Goal: Use online tool/utility: Utilize a website feature to perform a specific function

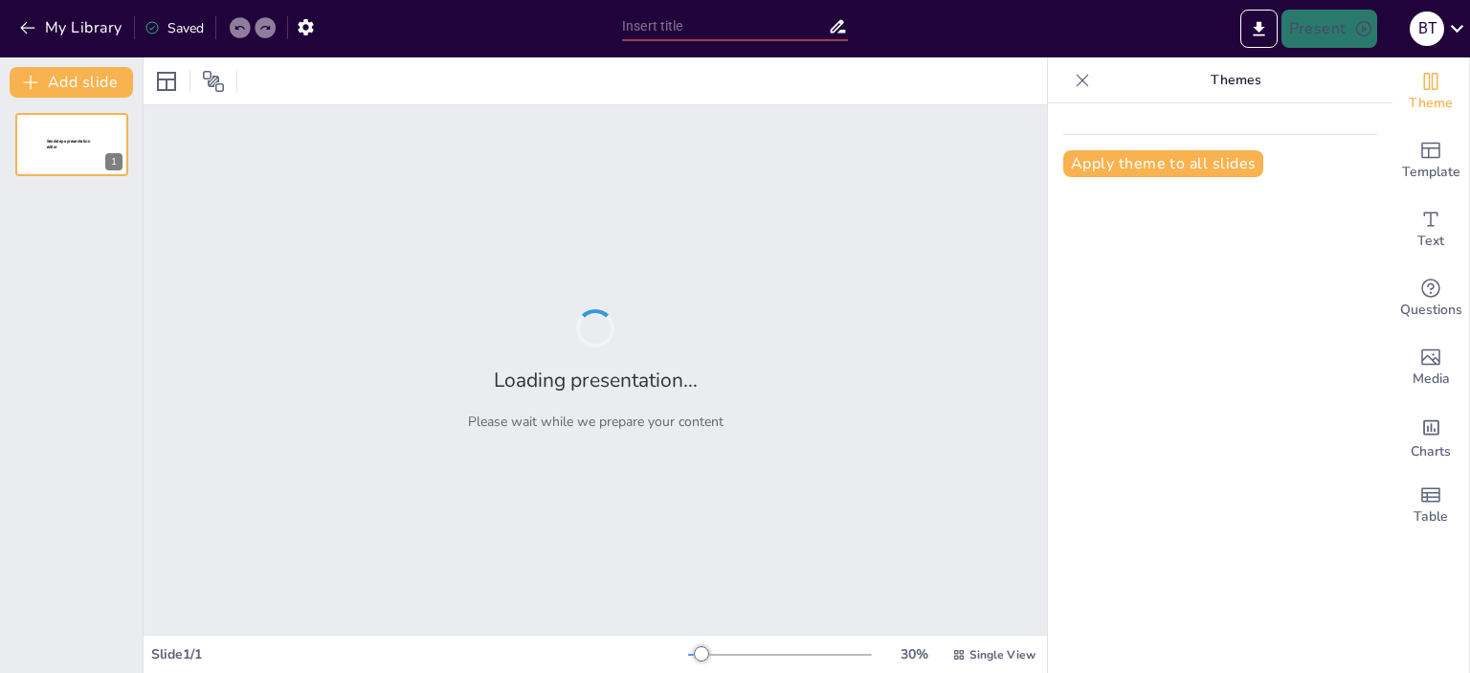
type input "Техніка [PERSON_NAME]: Підходи для Професійного Виконання"
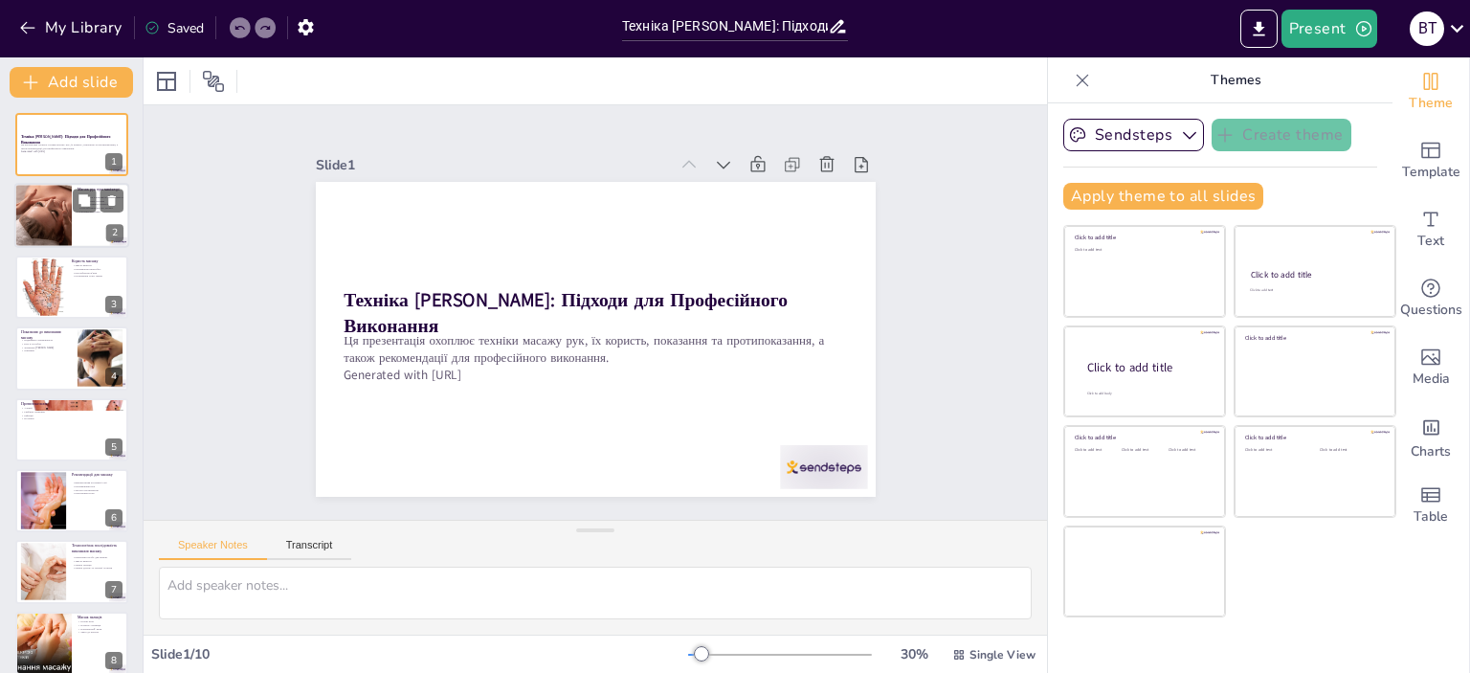
click at [40, 210] on div at bounding box center [43, 216] width 78 height 65
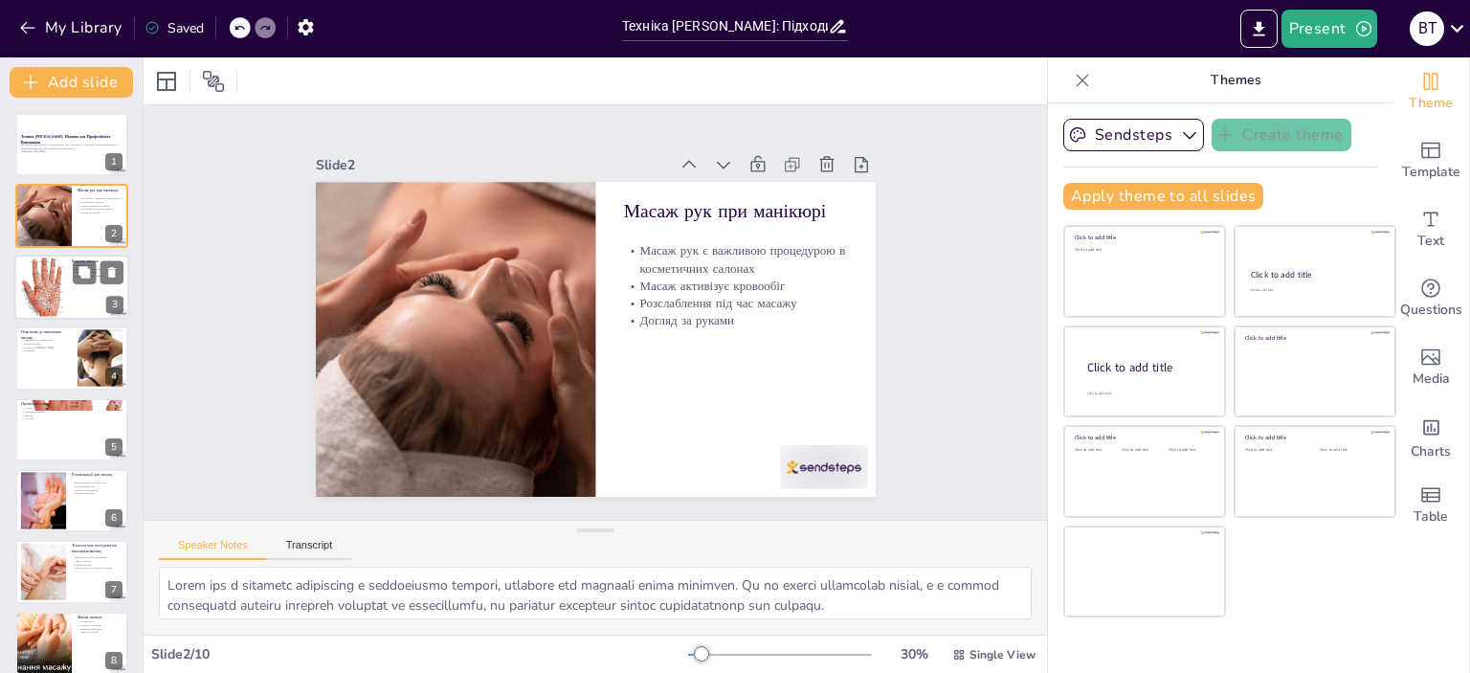
click at [52, 301] on div at bounding box center [43, 287] width 46 height 69
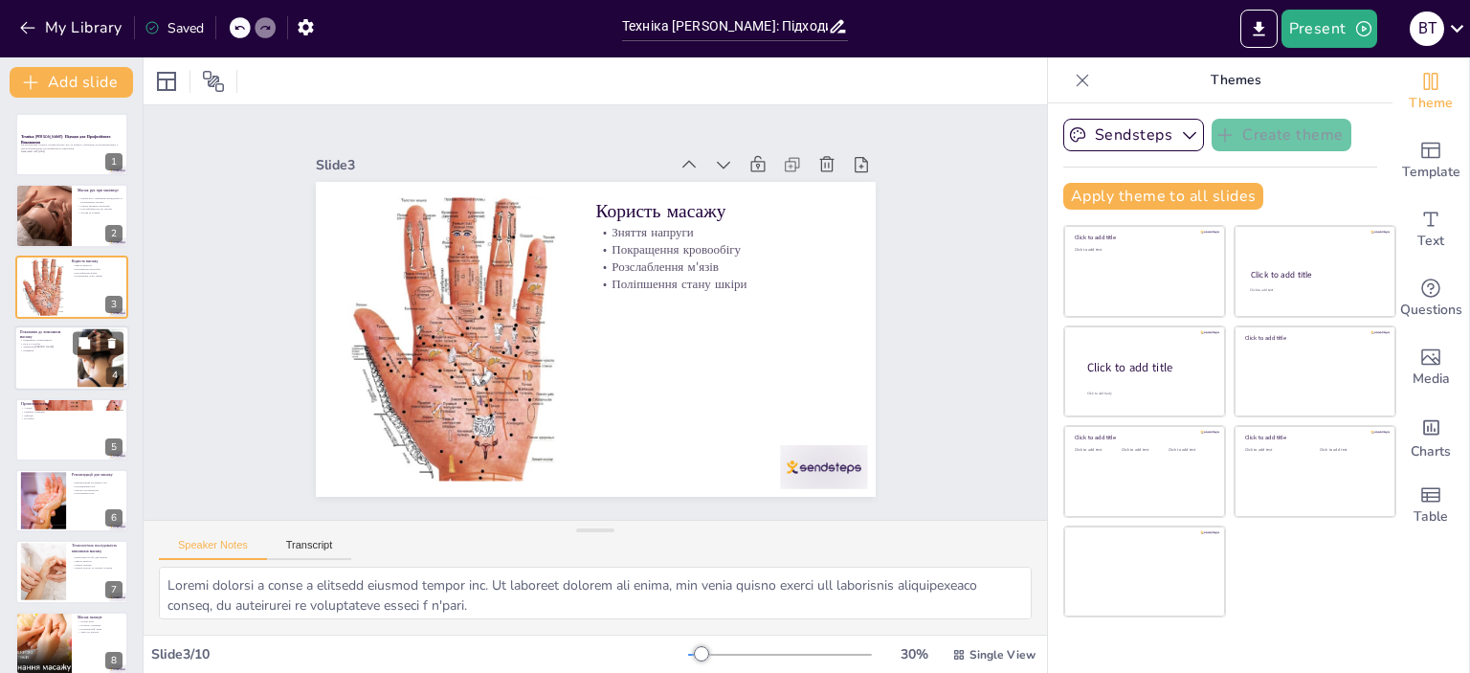
click at [52, 346] on p "Зниження [PERSON_NAME]" at bounding box center [46, 348] width 52 height 4
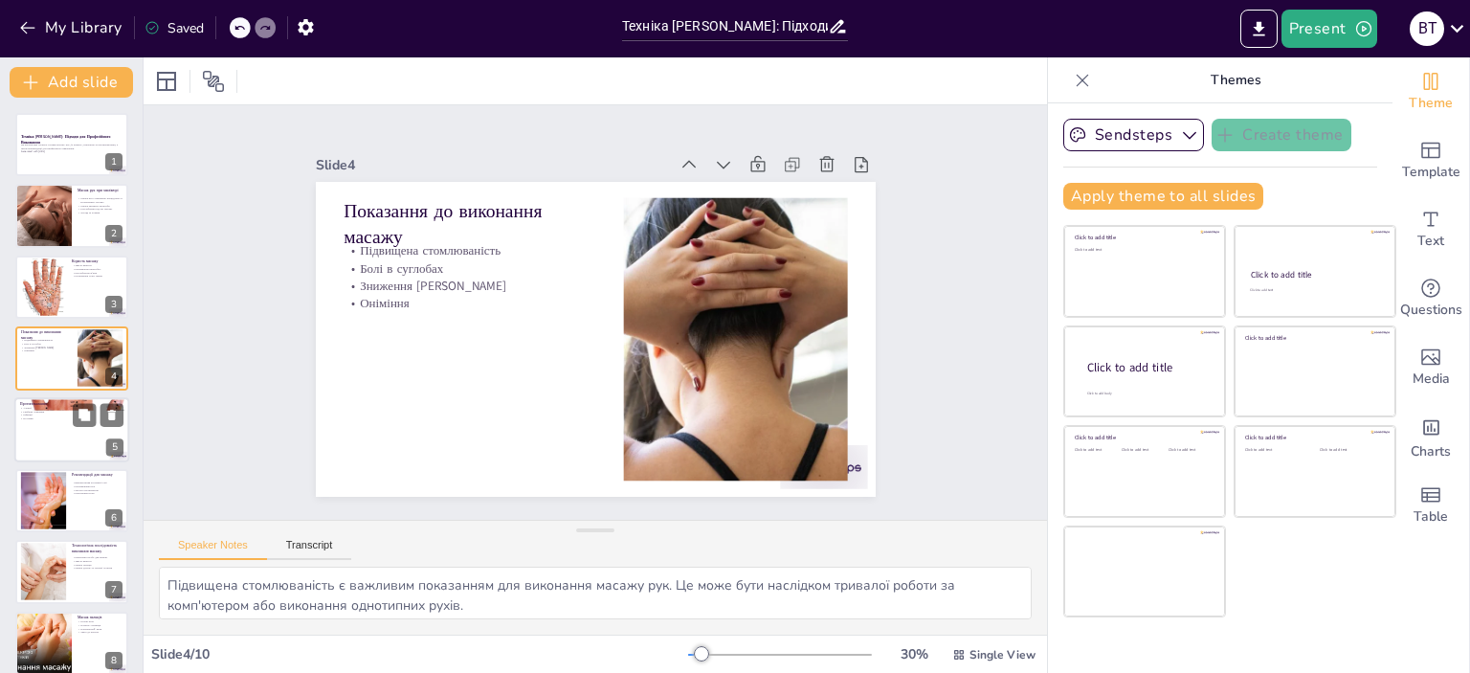
click at [56, 433] on div at bounding box center [71, 429] width 115 height 65
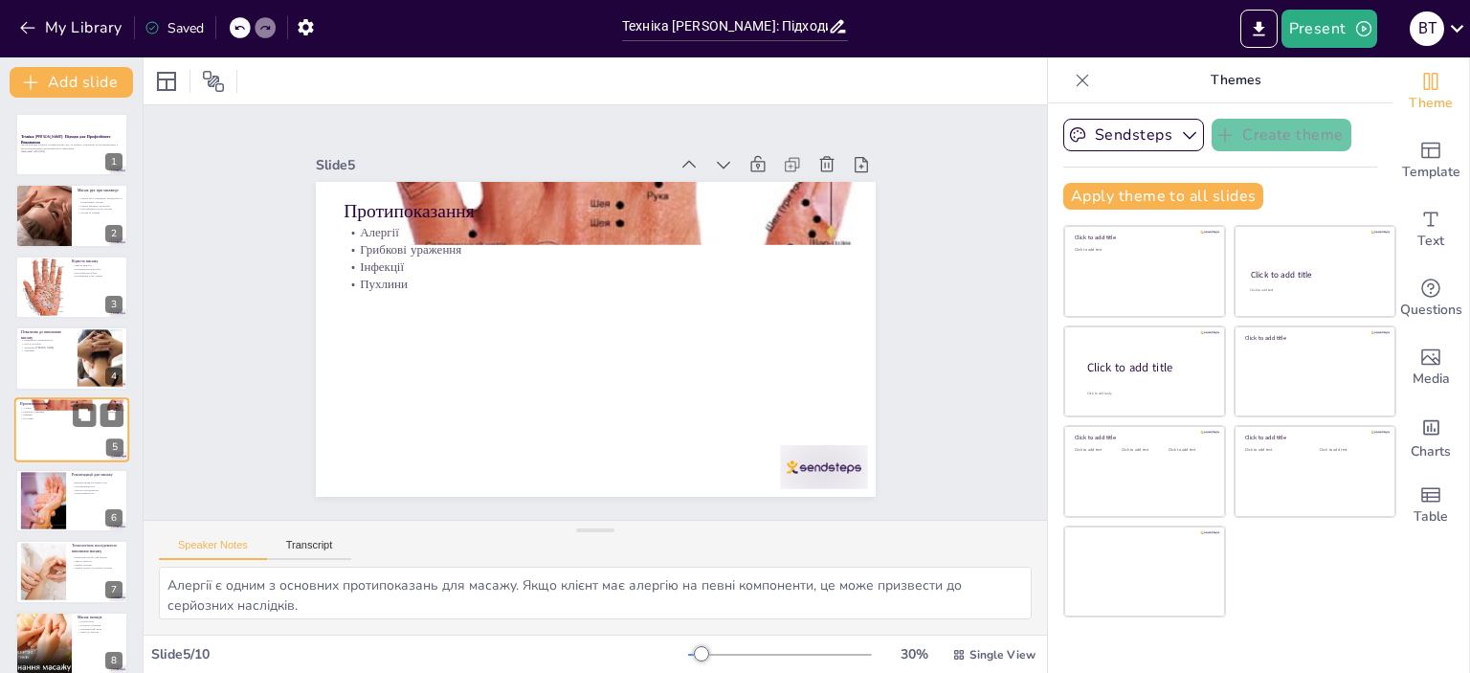
scroll to position [44, 0]
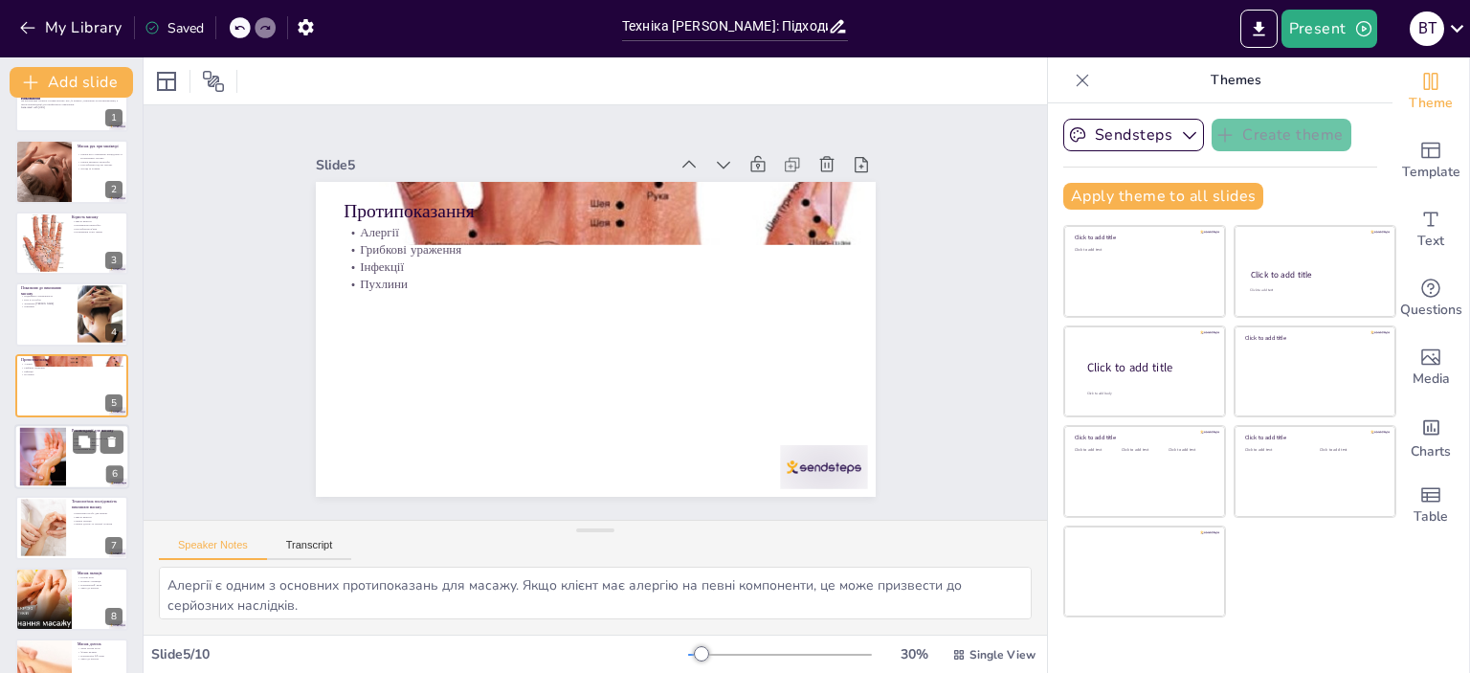
click at [52, 467] on div at bounding box center [43, 457] width 90 height 58
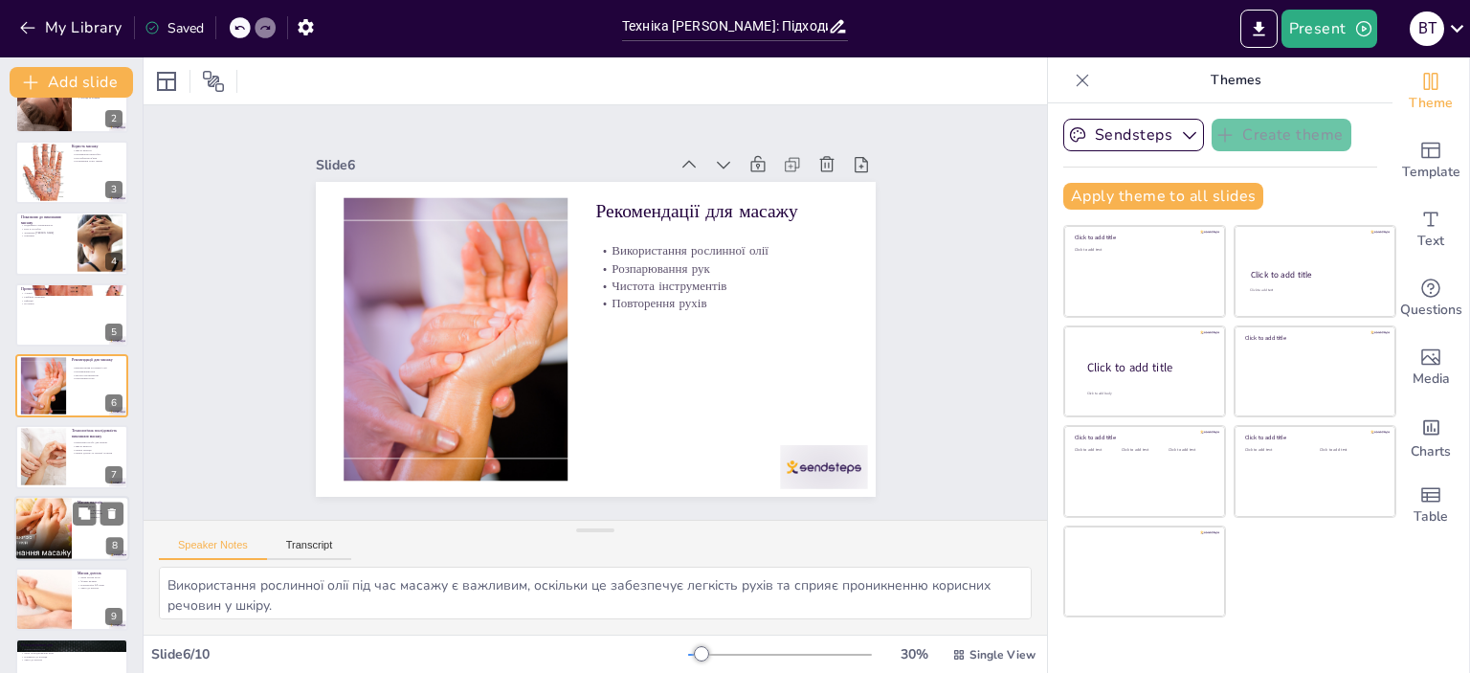
click at [42, 512] on div at bounding box center [43, 528] width 115 height 65
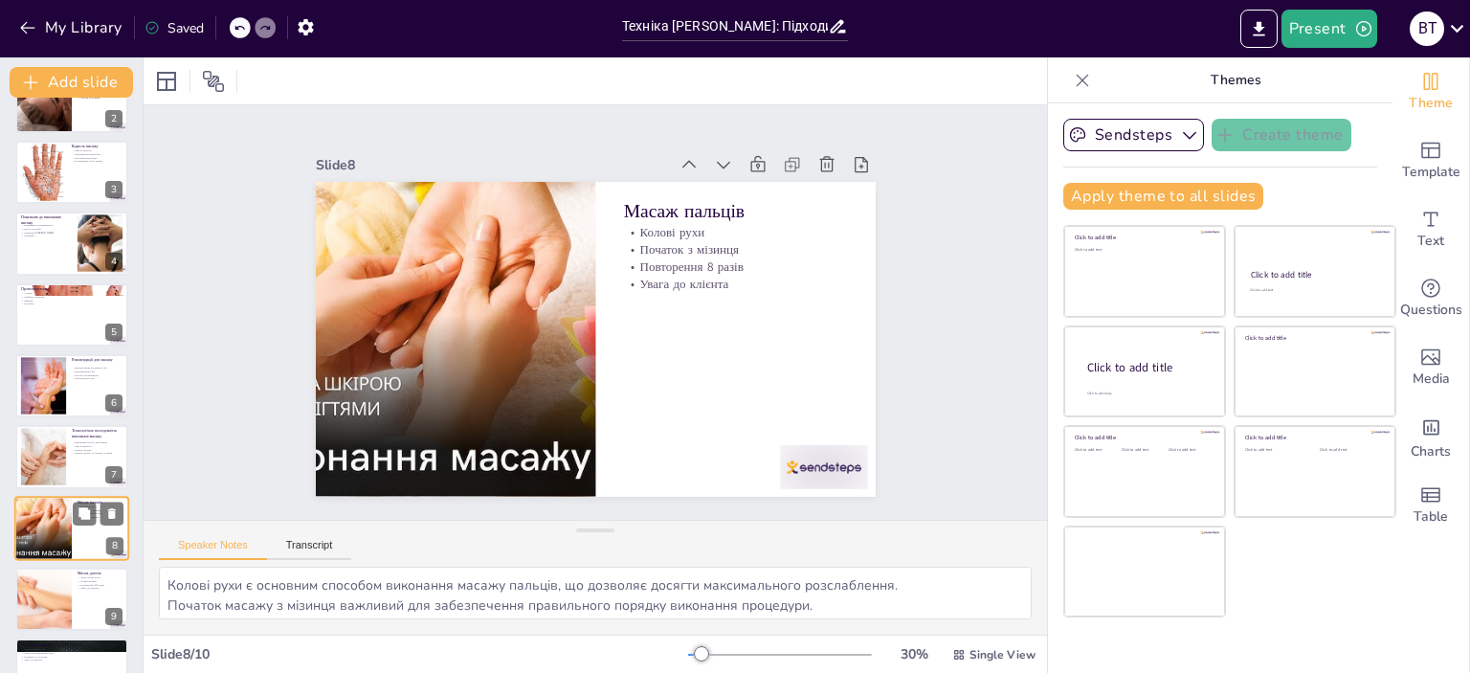
scroll to position [160, 0]
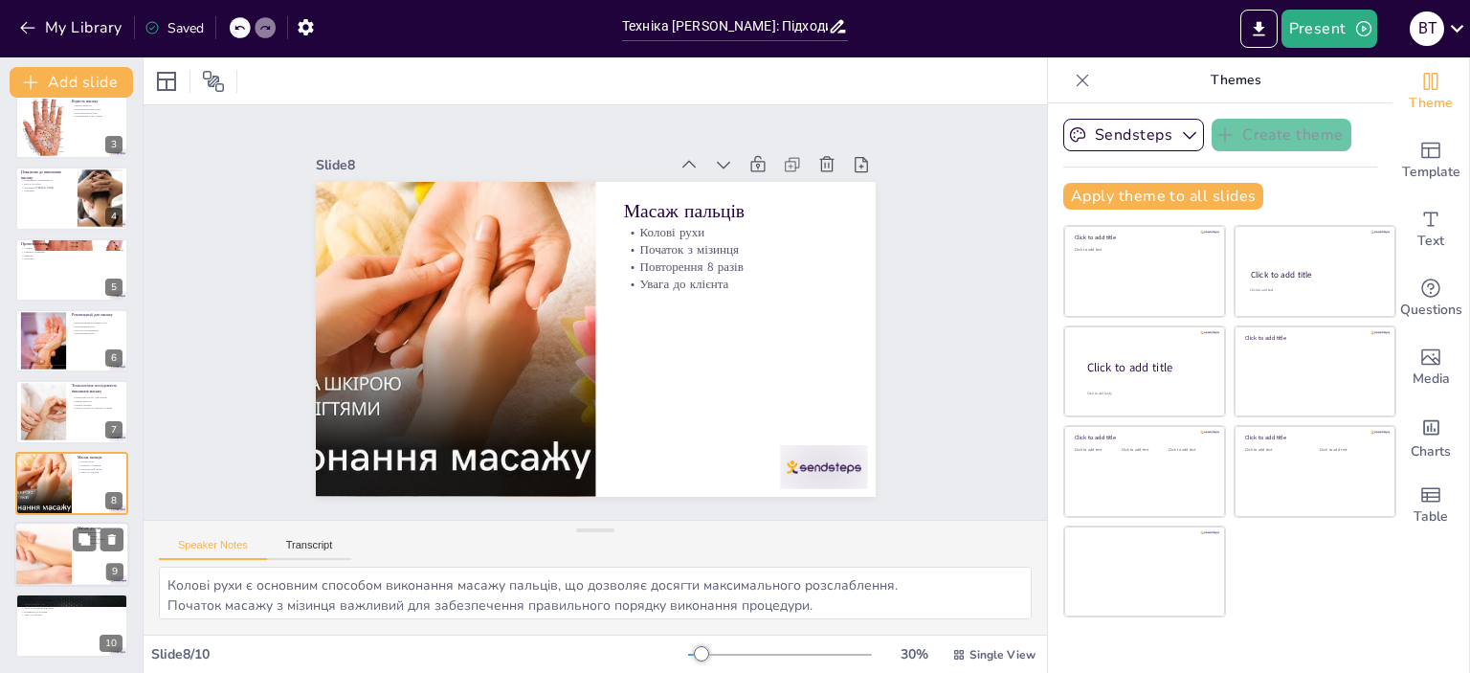
click at [38, 562] on div at bounding box center [43, 554] width 136 height 65
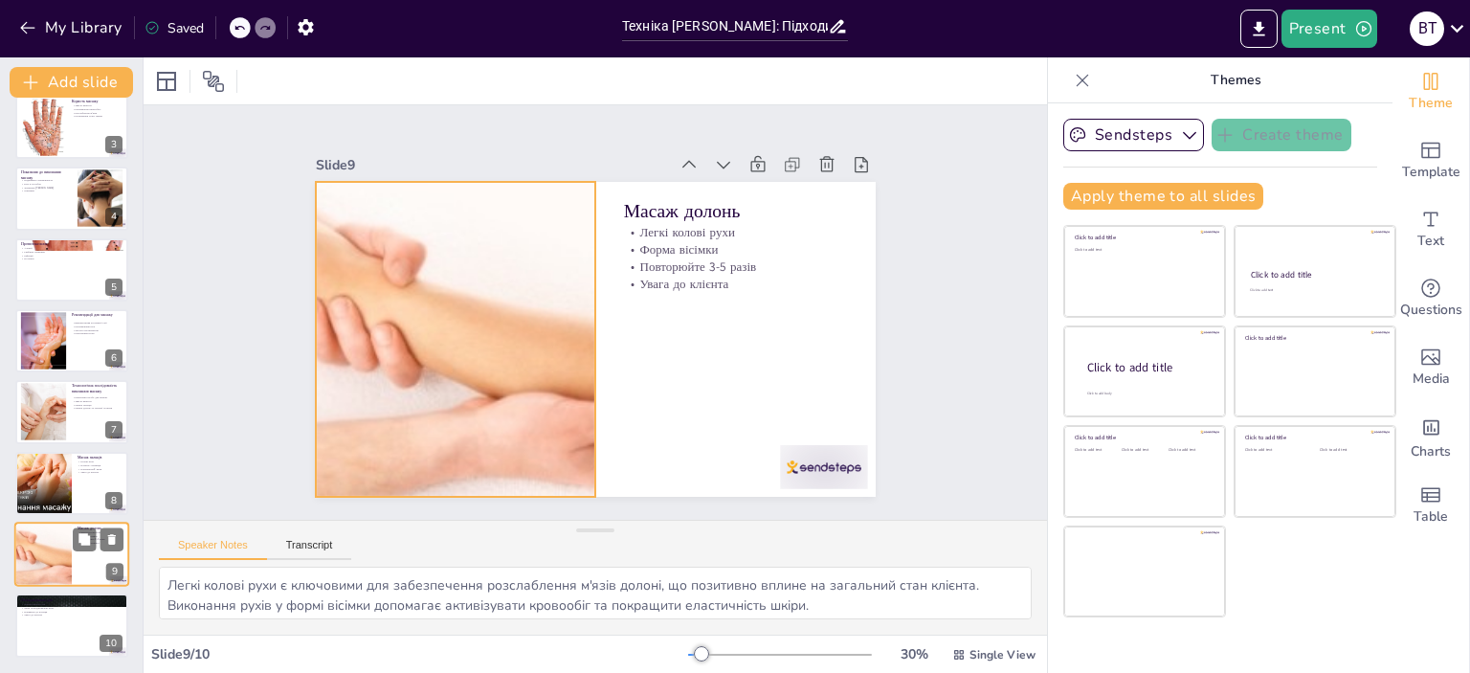
scroll to position [159, 0]
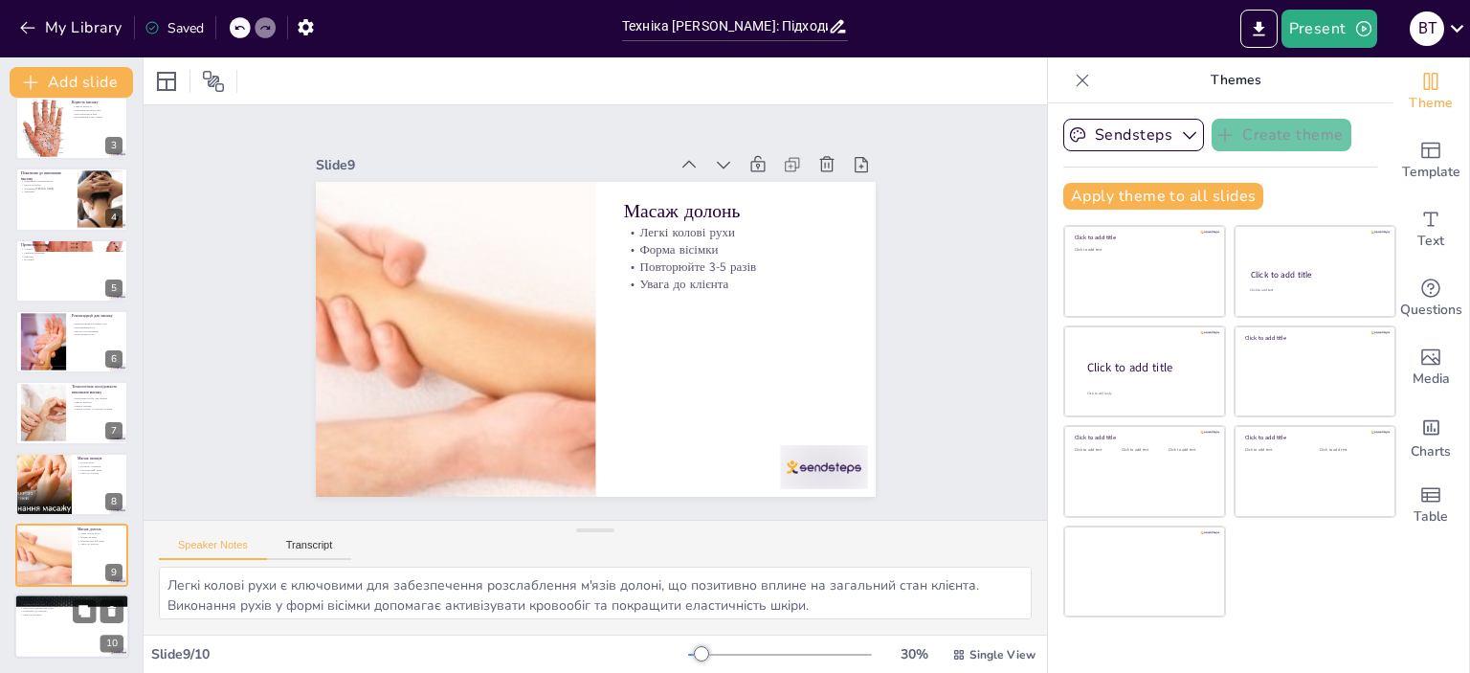
click at [44, 628] on div at bounding box center [71, 626] width 115 height 65
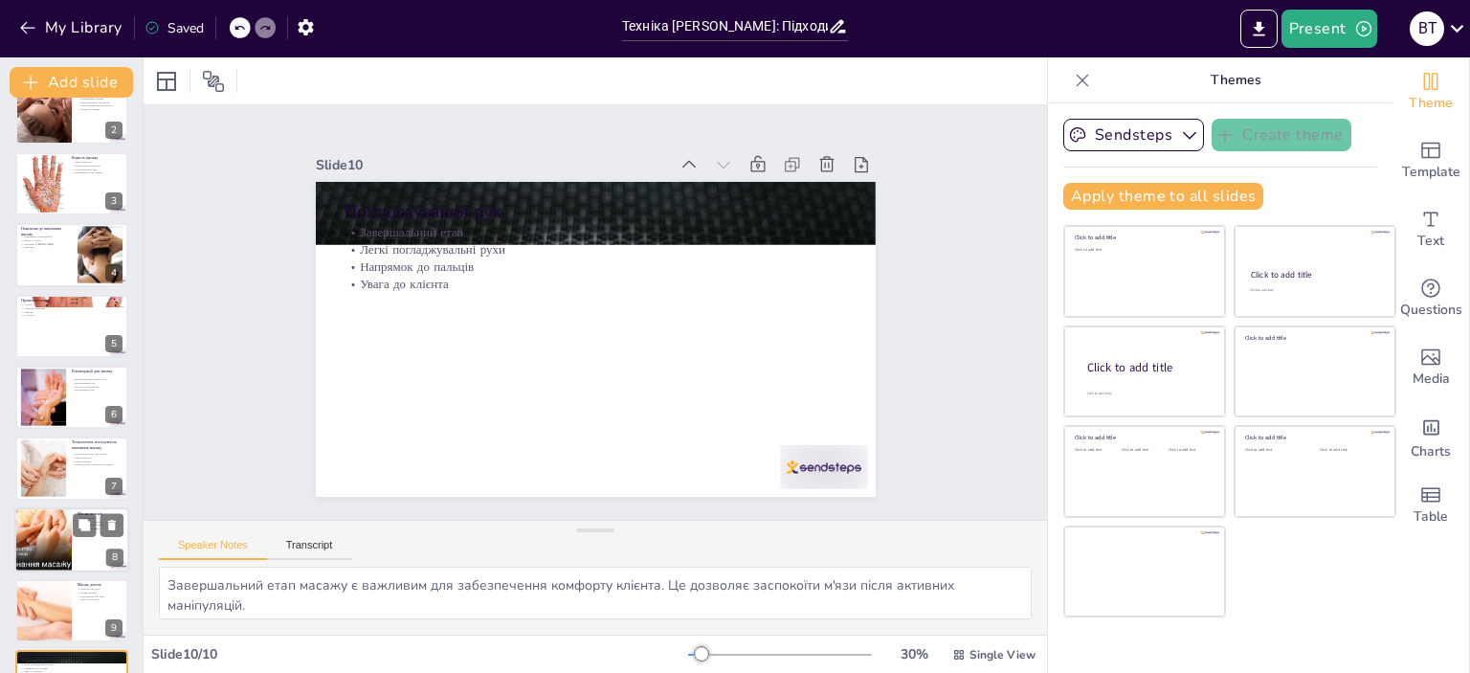
scroll to position [0, 0]
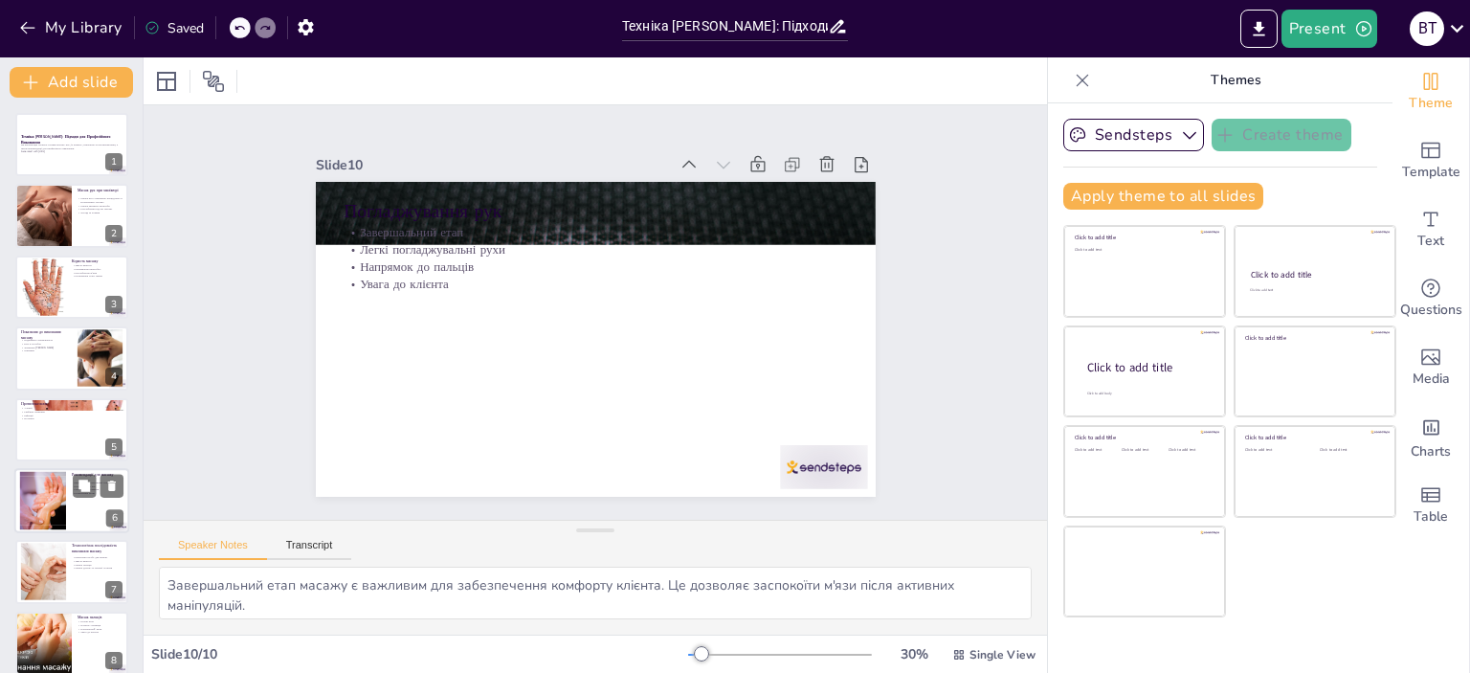
click at [50, 494] on div at bounding box center [43, 501] width 90 height 58
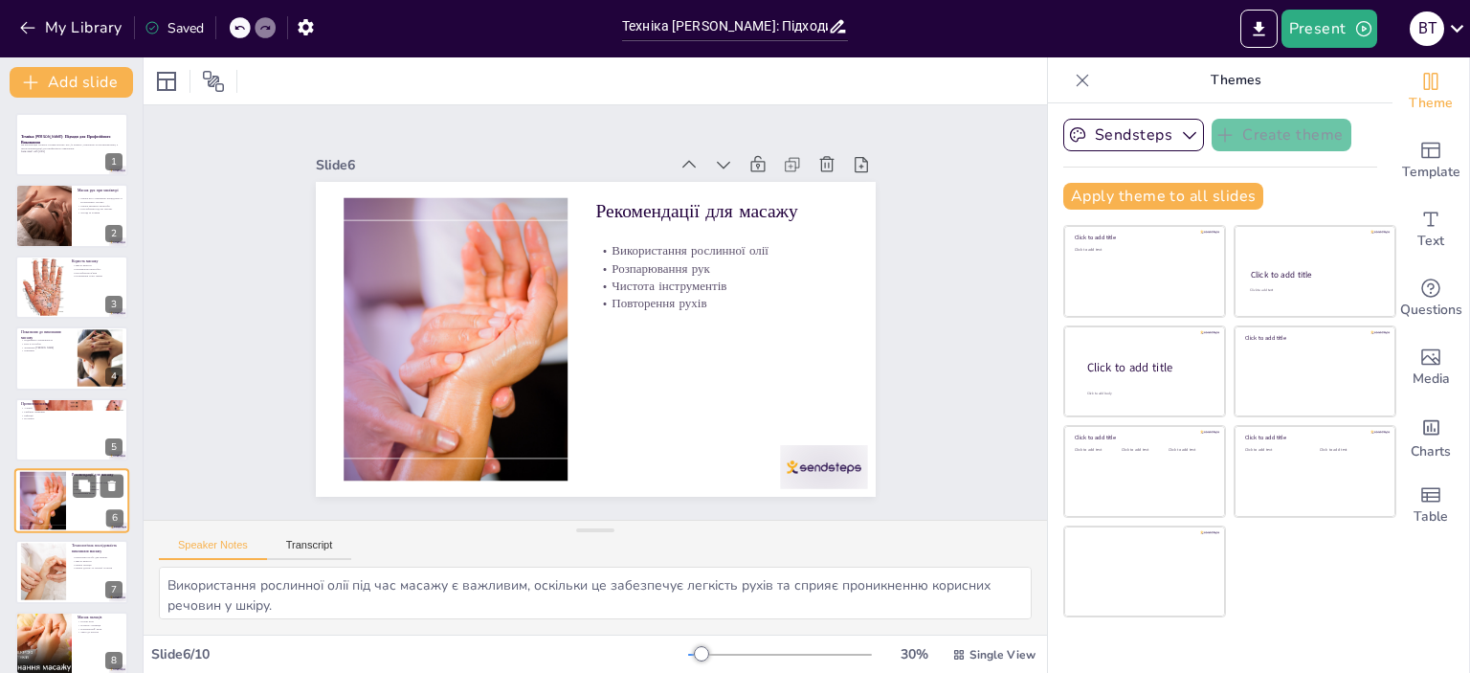
scroll to position [115, 0]
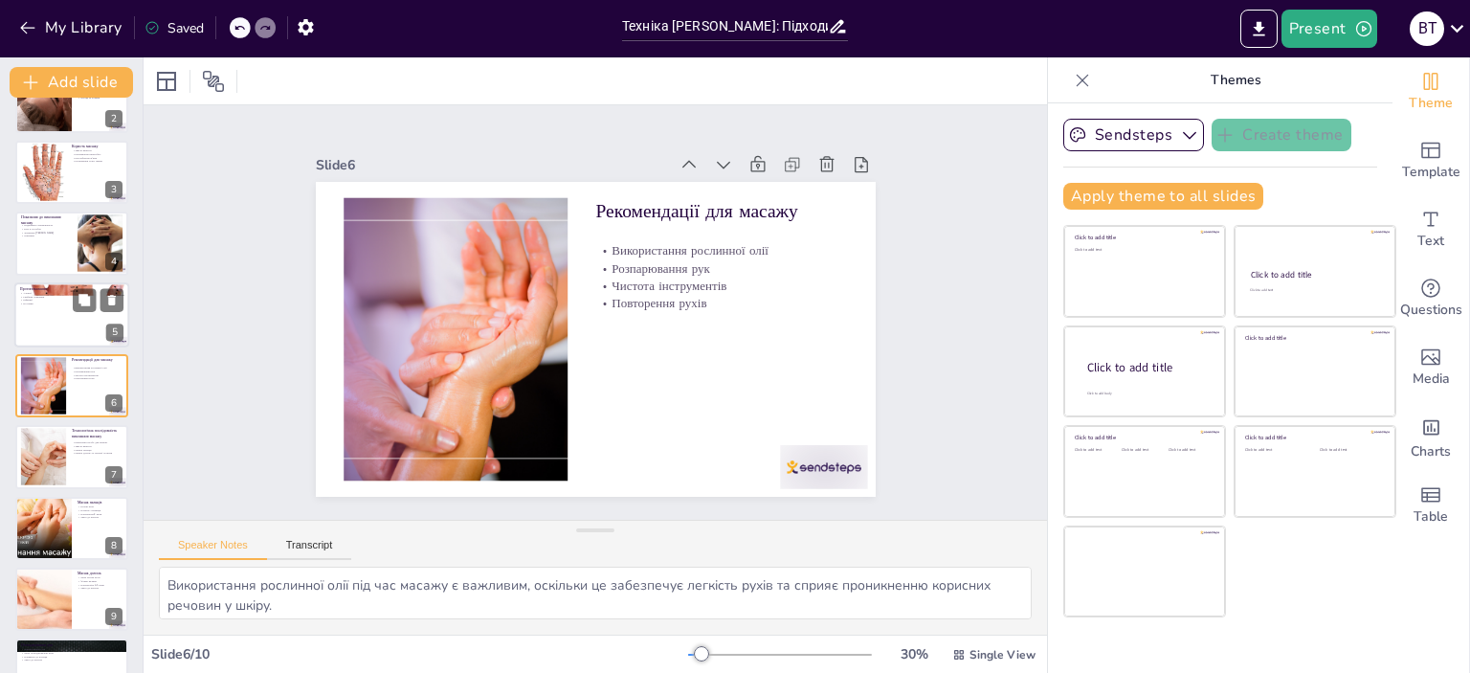
click at [68, 294] on p "Грибкові ураження" at bounding box center [71, 296] width 103 height 4
type textarea "Алергії є одним з основних протипоказань для масажу. Якщо клієнт має алергію на…"
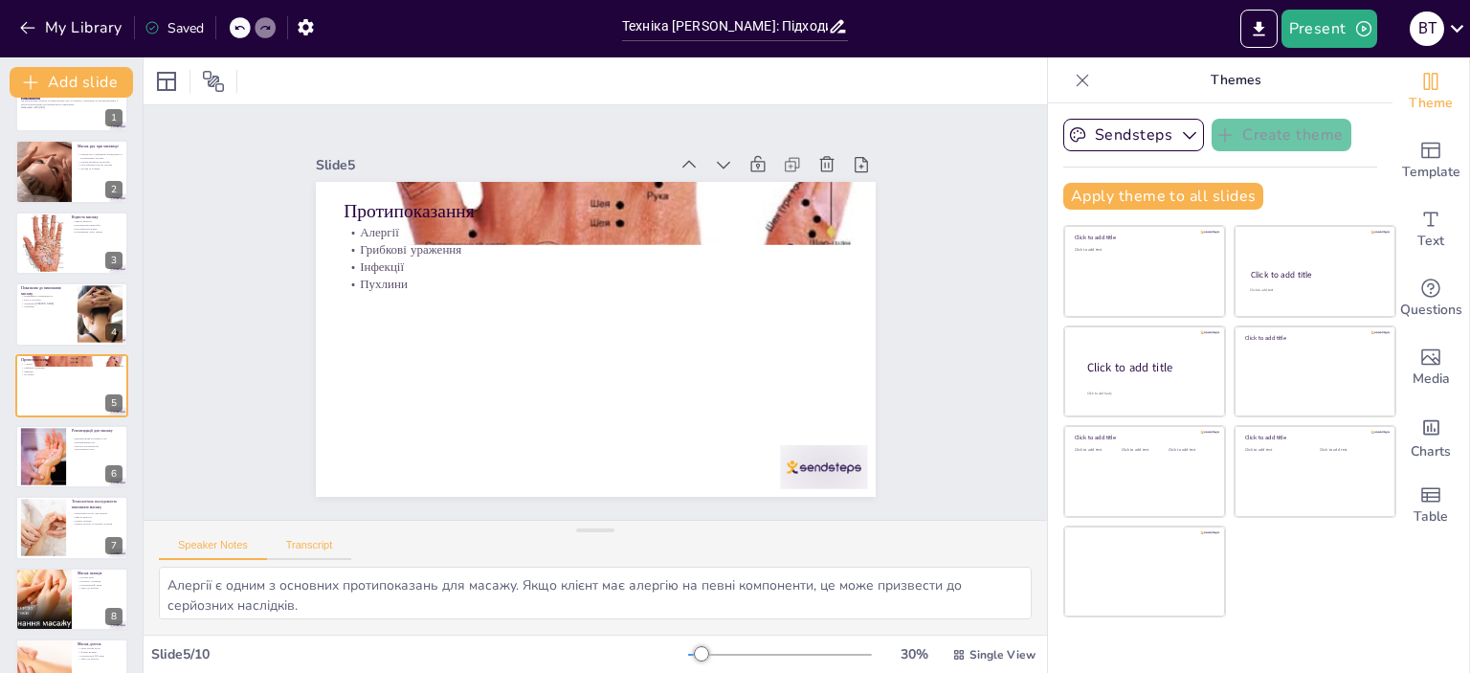
click at [313, 545] on button "Transcript" at bounding box center [309, 549] width 85 height 21
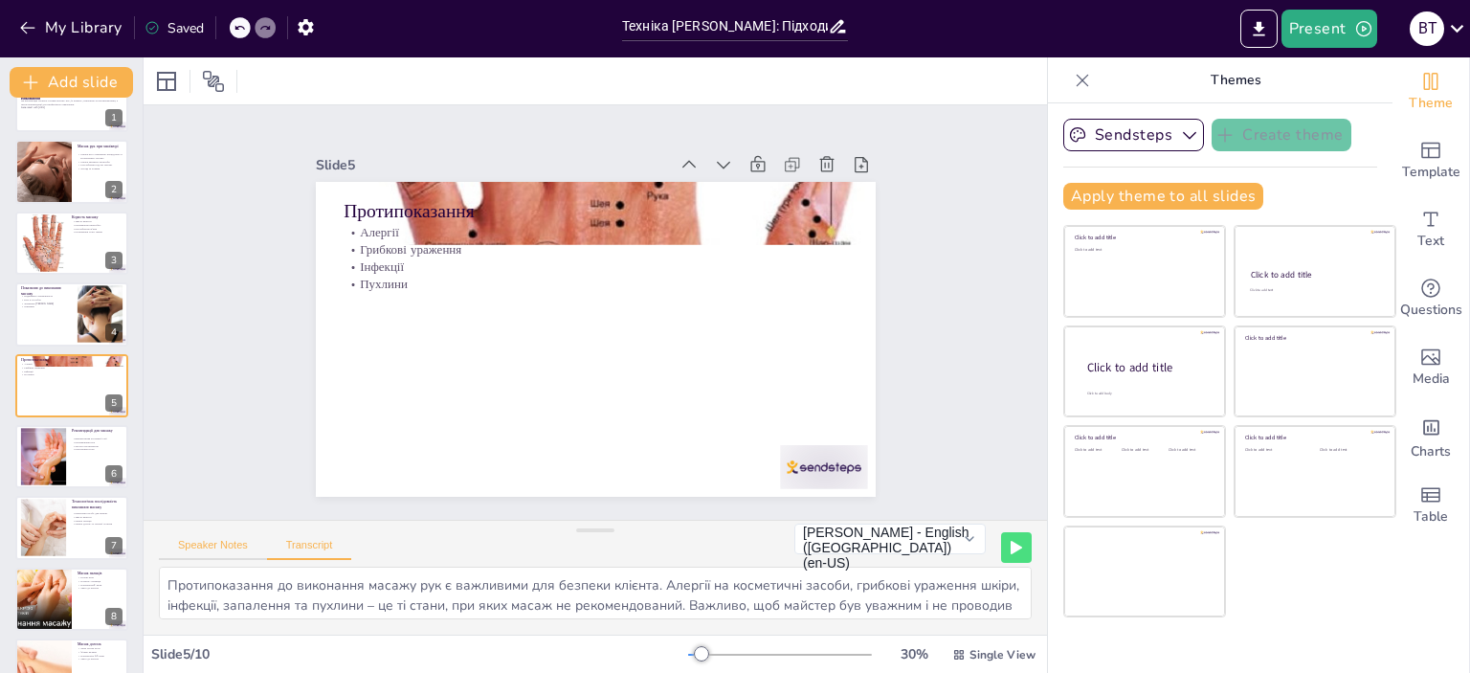
click at [221, 546] on button "Speaker Notes" at bounding box center [213, 549] width 108 height 21
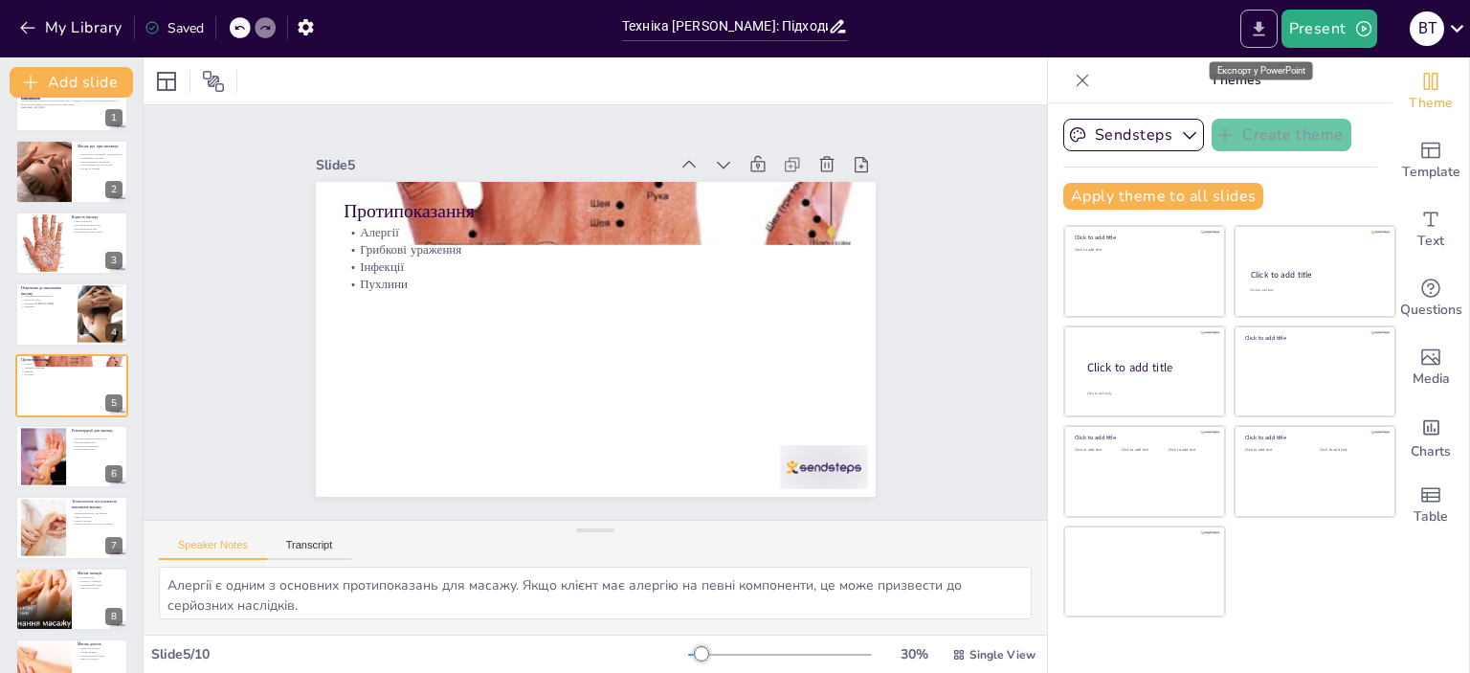
click at [1253, 23] on icon "Export to PowerPoint" at bounding box center [1259, 29] width 20 height 20
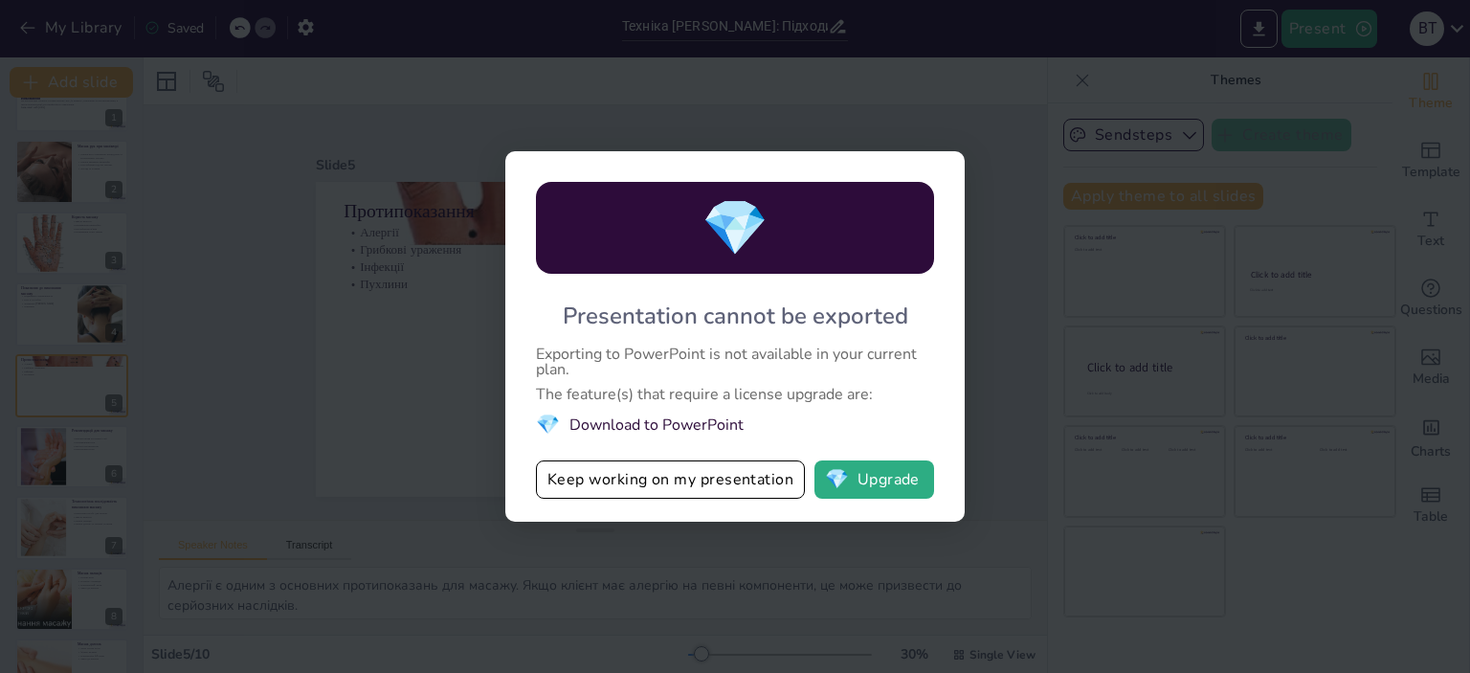
click at [651, 427] on li "💎 Download to PowerPoint" at bounding box center [735, 425] width 398 height 26
click at [628, 479] on button "Keep working on my presentation" at bounding box center [670, 479] width 269 height 38
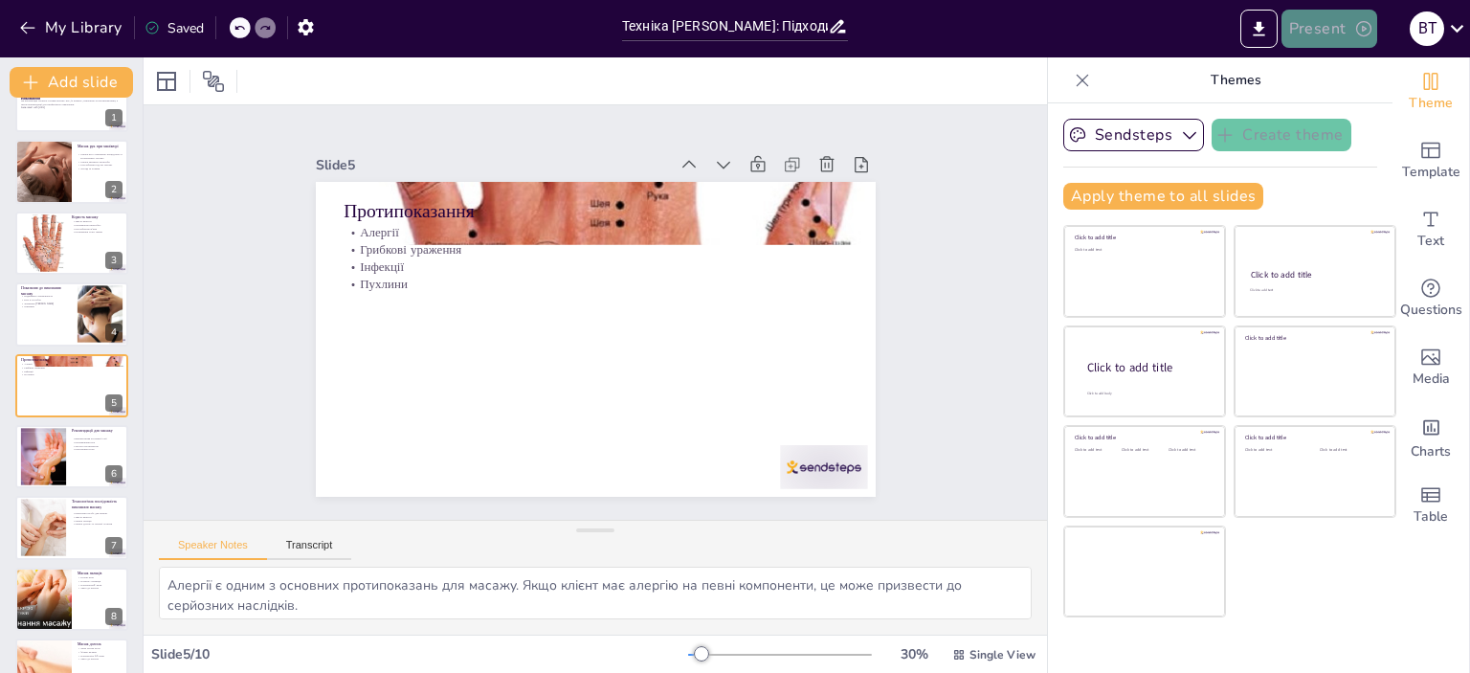
click at [1313, 26] on button "Present" at bounding box center [1330, 29] width 96 height 38
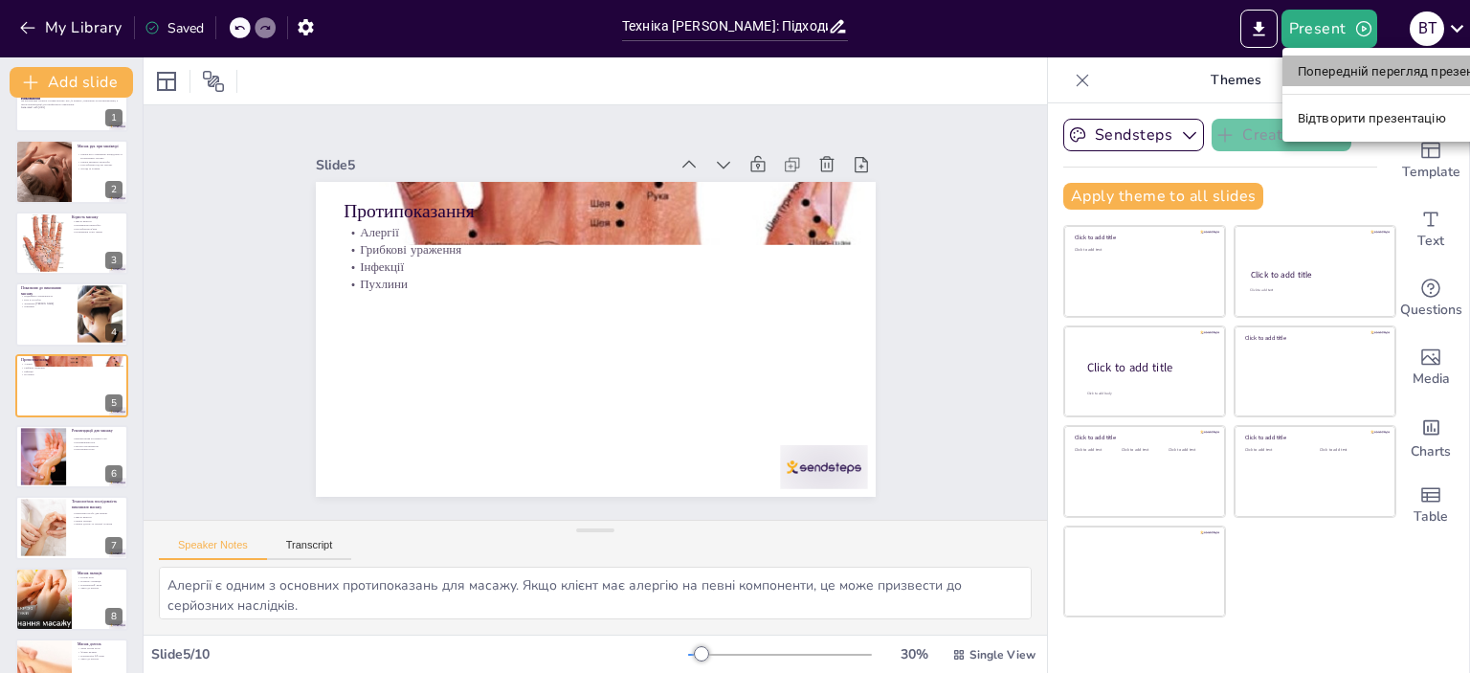
click at [1351, 64] on font "Попередній перегляд презентації" at bounding box center [1399, 71] width 203 height 14
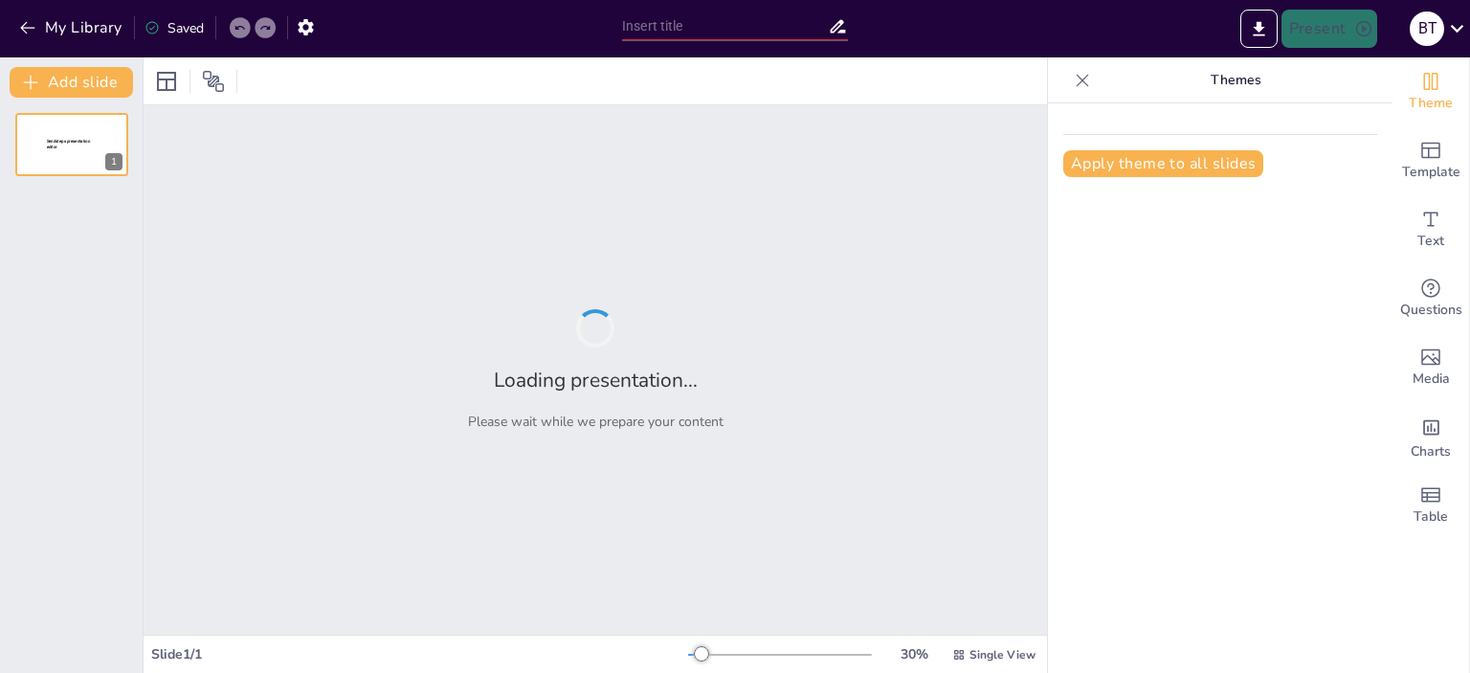
type input "Техніка [PERSON_NAME]: Підходи для Професійного Виконання"
